Goal: Information Seeking & Learning: Understand process/instructions

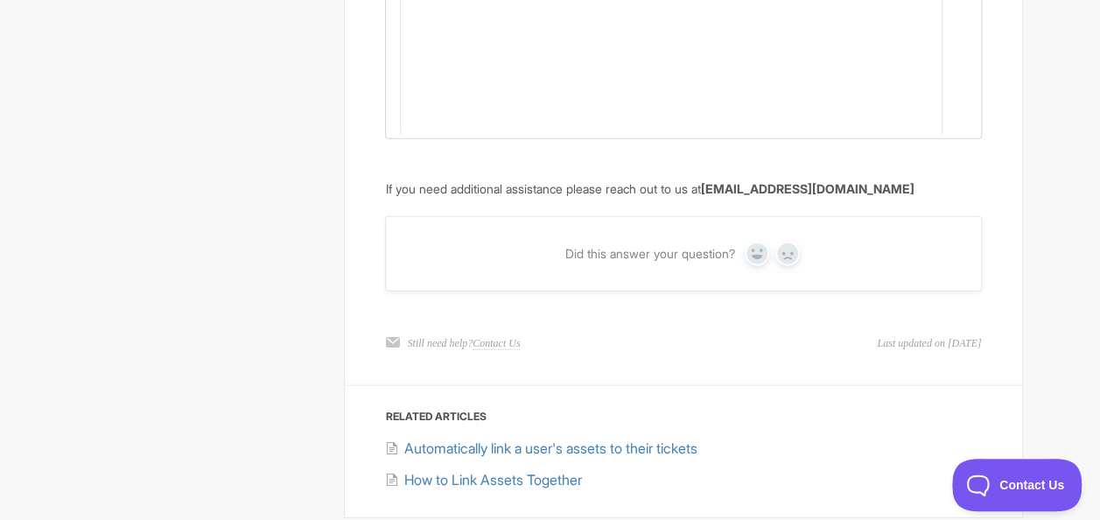
scroll to position [2161, 0]
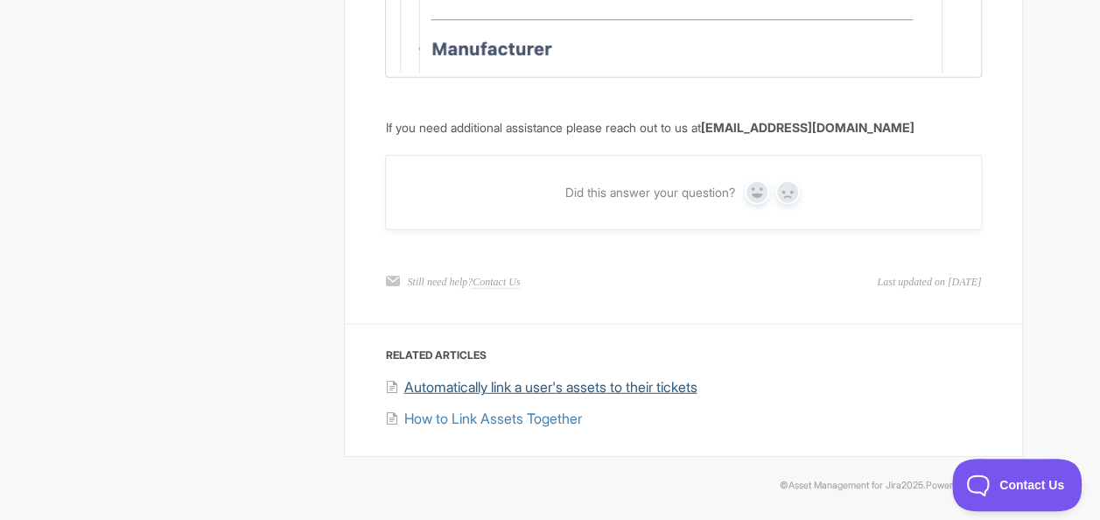
click at [695, 389] on span "Automatically link a user's assets to their tickets" at bounding box center [550, 387] width 293 height 18
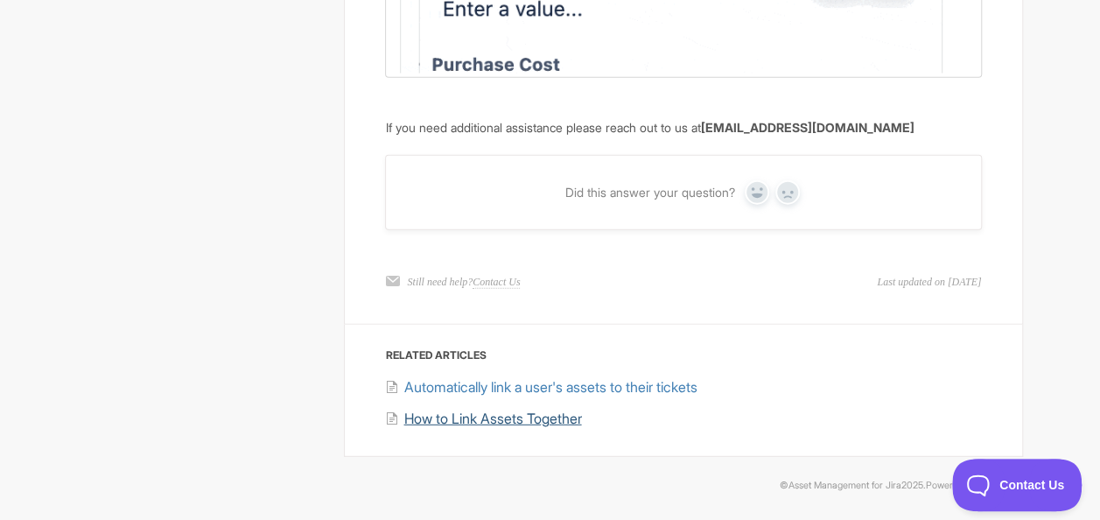
click at [472, 422] on span "How to Link Assets Together" at bounding box center [493, 419] width 178 height 18
